Goal: Transaction & Acquisition: Purchase product/service

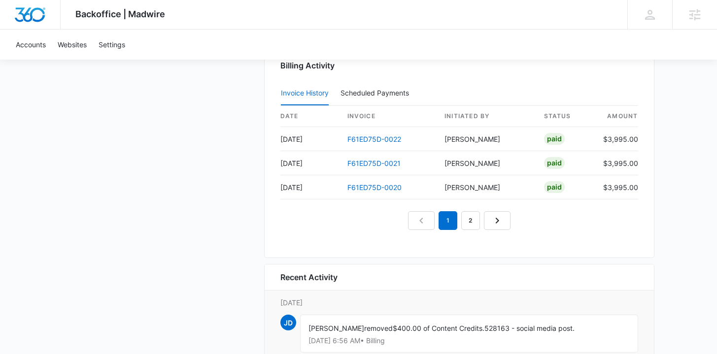
scroll to position [972, 0]
click at [397, 138] on link "F61ED75D-0022" at bounding box center [374, 139] width 54 height 8
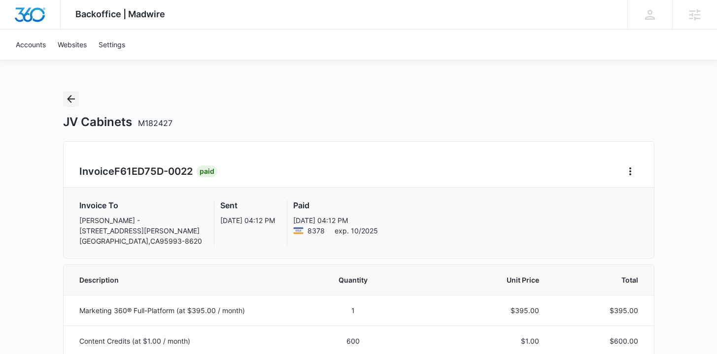
click at [65, 97] on icon "Back" at bounding box center [71, 99] width 12 height 12
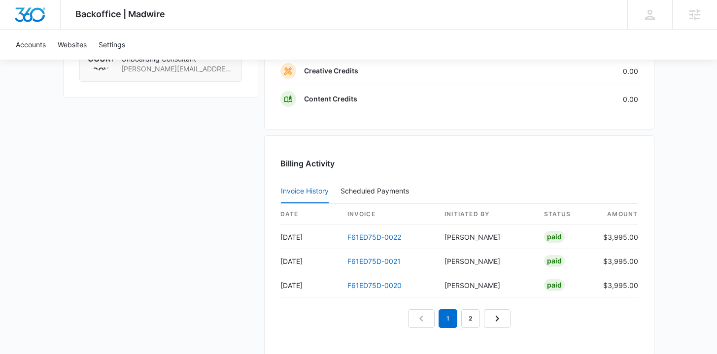
scroll to position [863, 0]
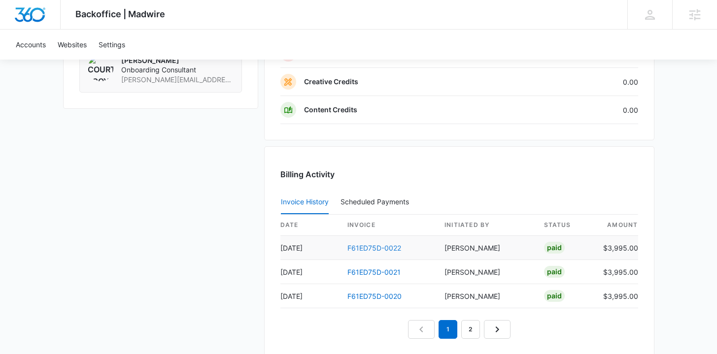
click at [370, 250] on link "F61ED75D-0022" at bounding box center [374, 248] width 54 height 8
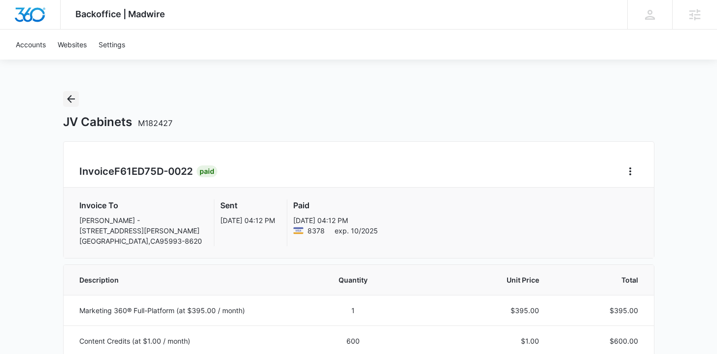
click at [77, 98] on button "Back" at bounding box center [71, 99] width 16 height 16
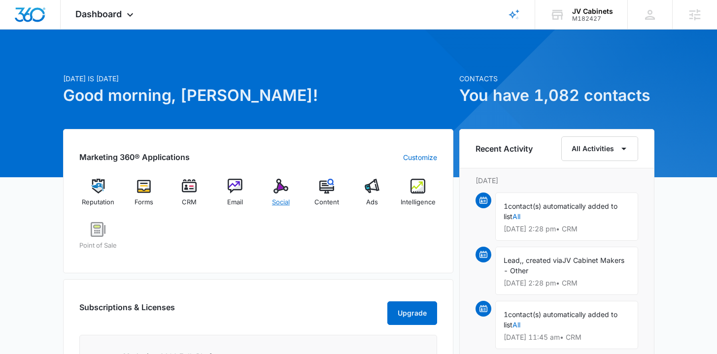
click at [276, 201] on span "Social" at bounding box center [281, 202] width 18 height 10
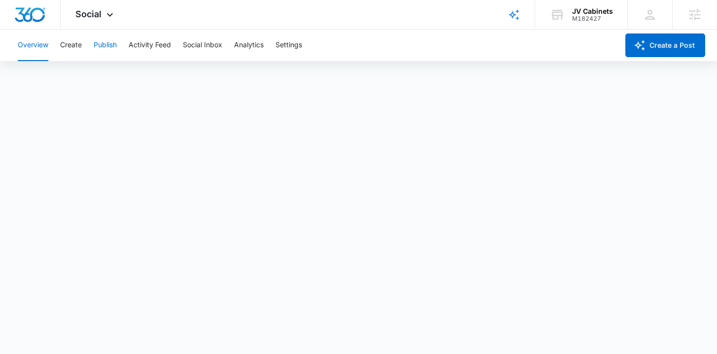
click at [108, 53] on button "Publish" at bounding box center [105, 46] width 23 height 32
click at [37, 15] on img "Dashboard" at bounding box center [30, 14] width 32 height 15
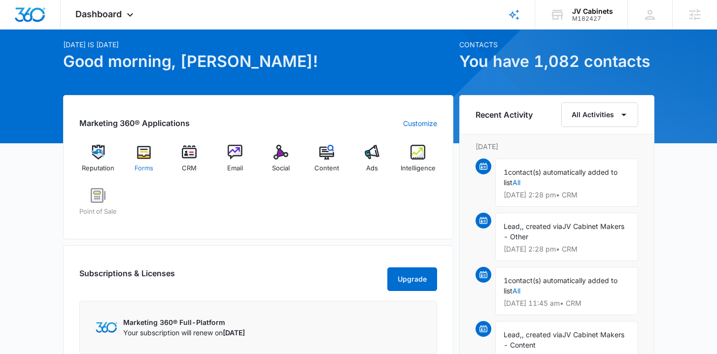
scroll to position [147, 0]
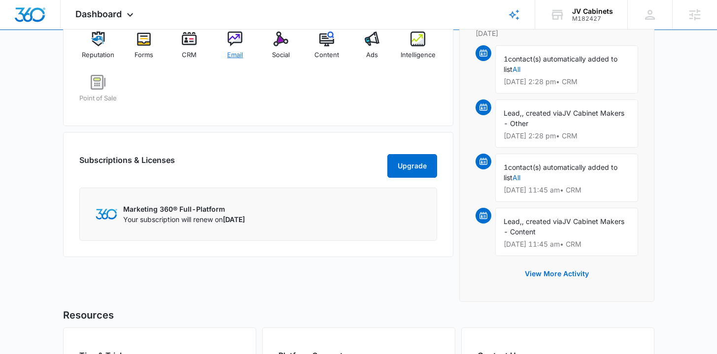
click at [239, 59] on span "Email" at bounding box center [235, 55] width 16 height 10
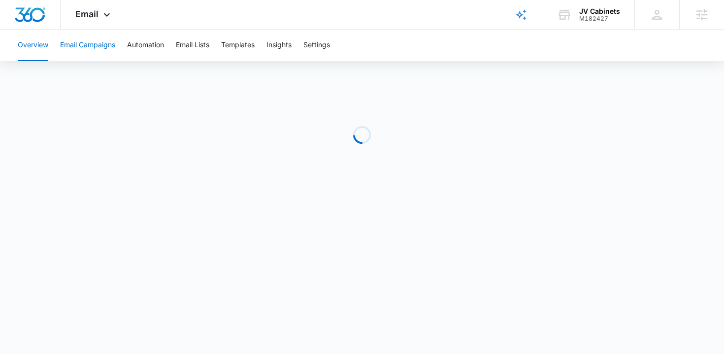
click at [88, 44] on button "Email Campaigns" at bounding box center [87, 46] width 55 height 32
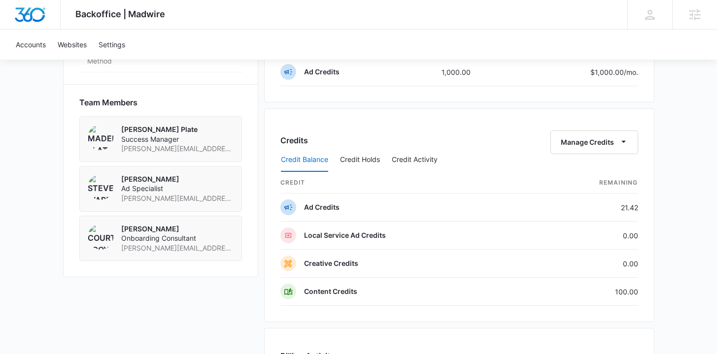
scroll to position [694, 0]
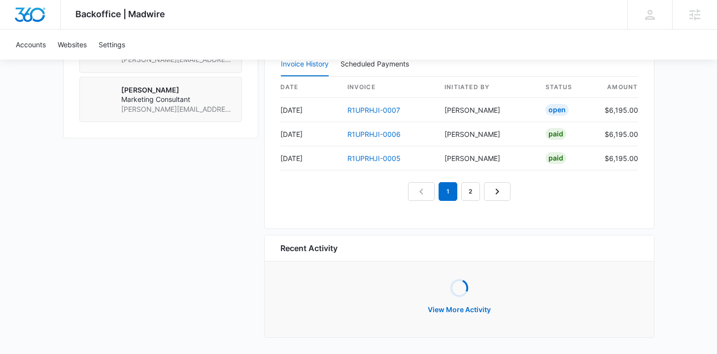
scroll to position [1003, 0]
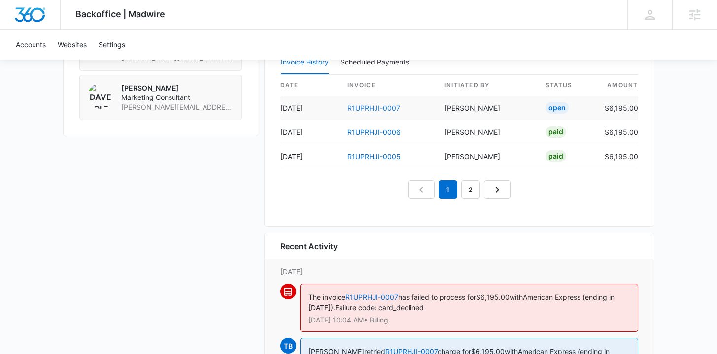
click at [368, 106] on link "R1UPRHJI-0007" at bounding box center [373, 108] width 53 height 8
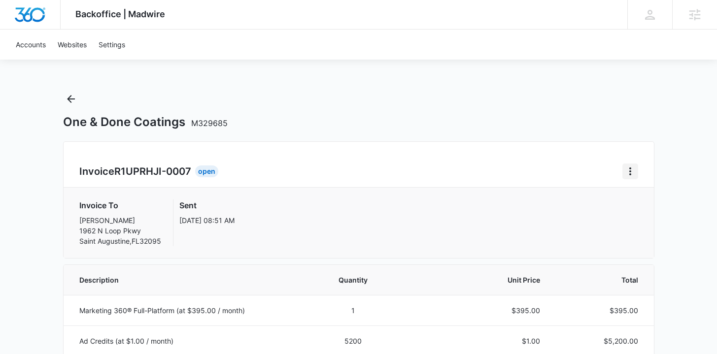
click at [626, 171] on icon "Home" at bounding box center [630, 171] width 12 height 12
click at [638, 212] on div "Retry Payment" at bounding box center [662, 213] width 57 height 7
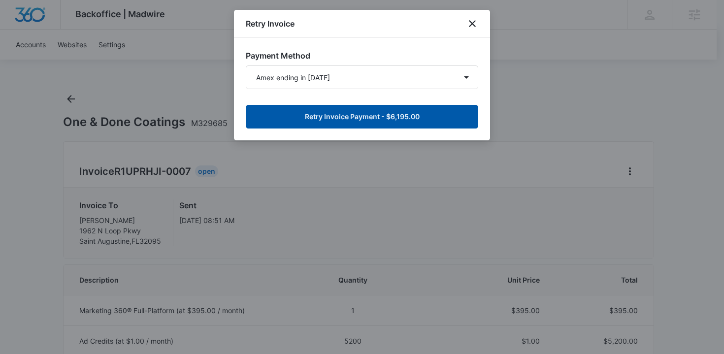
click at [397, 124] on button "Retry Invoice Payment - $6,195.00" at bounding box center [362, 117] width 232 height 24
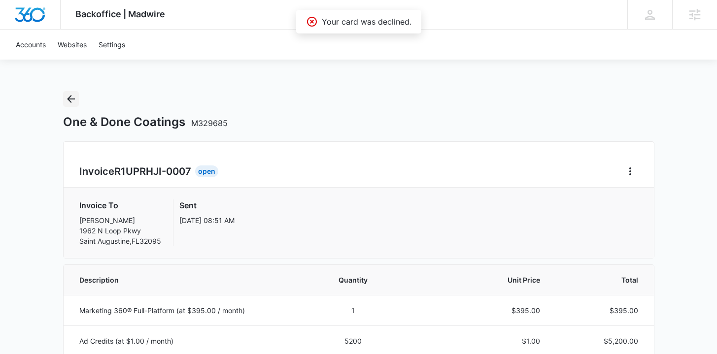
click at [76, 103] on button "Back" at bounding box center [71, 99] width 16 height 16
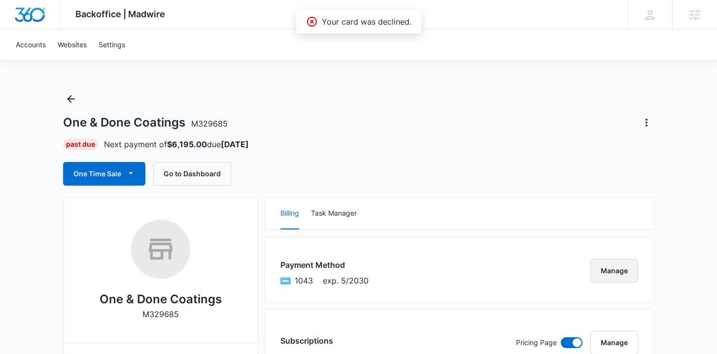
click at [597, 267] on button "Manage" at bounding box center [614, 271] width 48 height 24
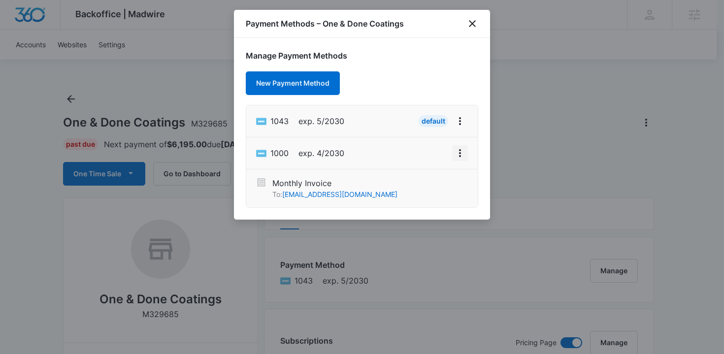
click at [459, 156] on icon "View More" at bounding box center [460, 153] width 2 height 8
click at [422, 111] on div "Set As Default" at bounding box center [421, 110] width 46 height 7
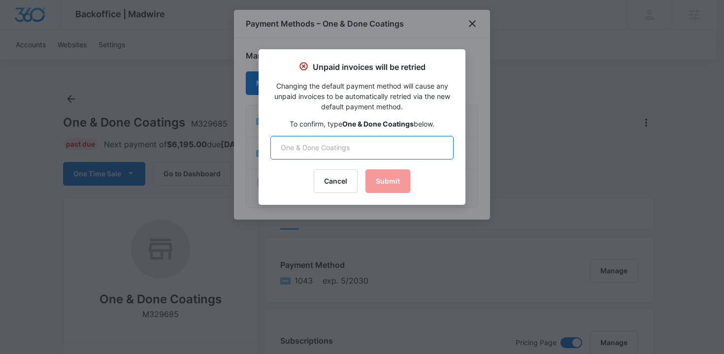
click at [402, 156] on input "text" at bounding box center [361, 148] width 183 height 24
drag, startPoint x: 412, startPoint y: 124, endPoint x: 344, endPoint y: 122, distance: 67.5
click at [344, 122] on strong "One & Done Coatings" at bounding box center [377, 124] width 71 height 8
copy strong "One & Done Coatings"
click at [346, 145] on input "text" at bounding box center [361, 148] width 183 height 24
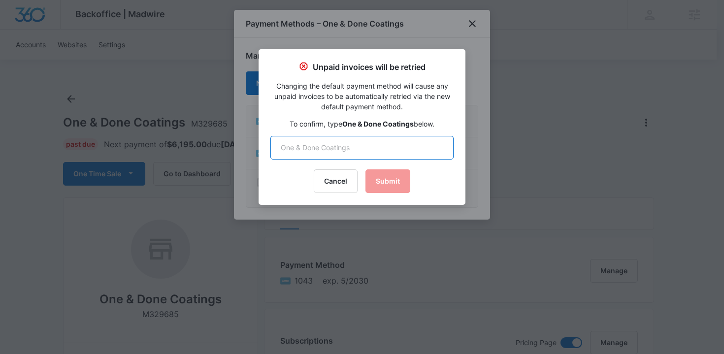
paste input "One & Done Coatings"
type input "One & Done Coatings"
click at [385, 186] on button "Submit" at bounding box center [387, 181] width 45 height 24
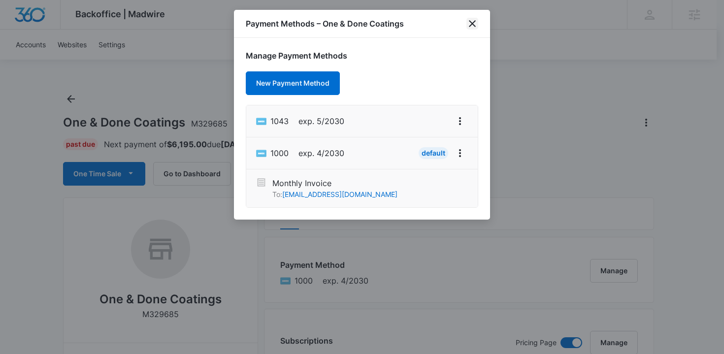
click at [473, 26] on icon "close" at bounding box center [472, 24] width 12 height 12
